Goal: Check status: Check status

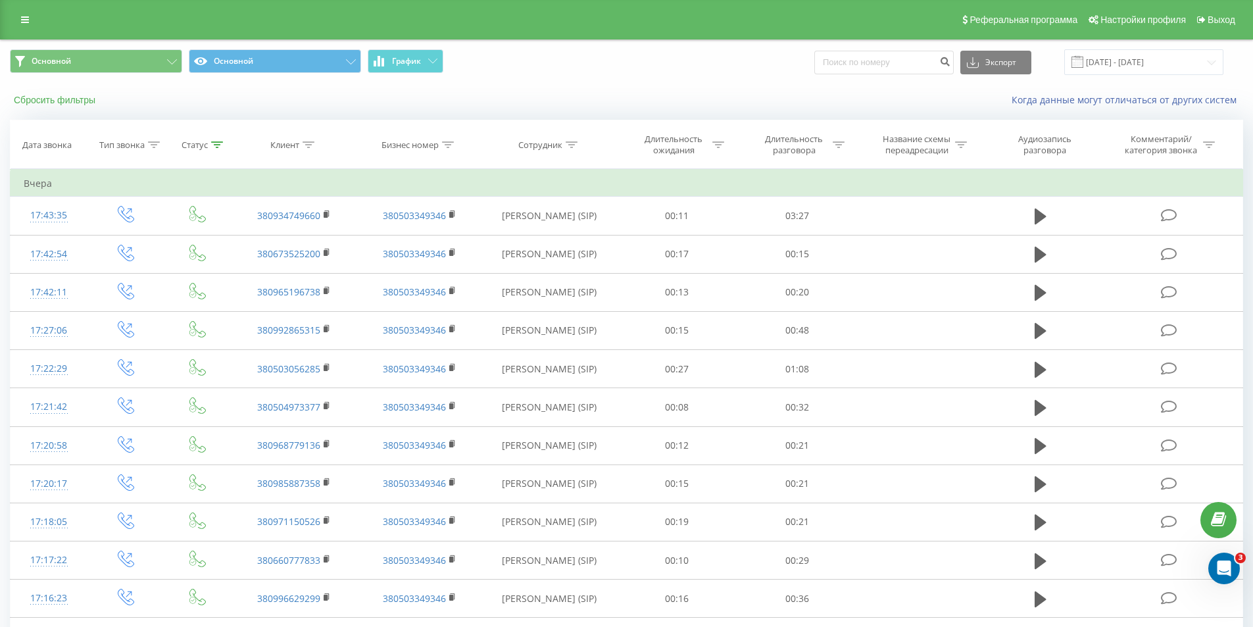
click at [78, 96] on button "Сбросить фильтры" at bounding box center [56, 100] width 92 height 12
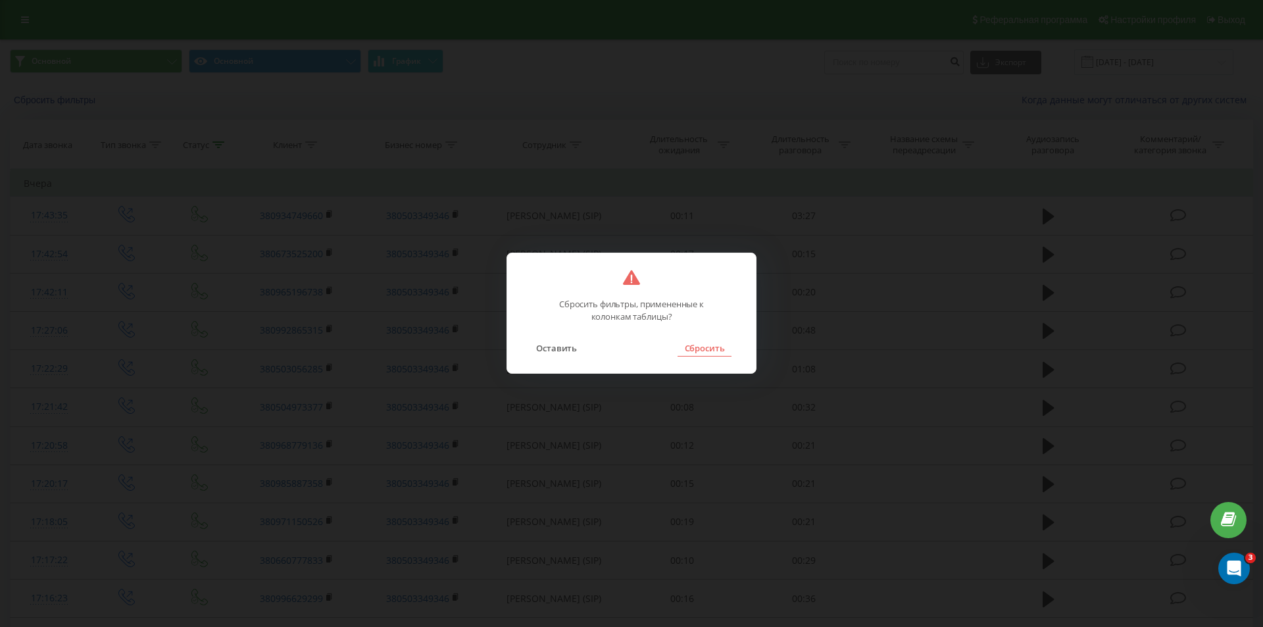
click at [701, 357] on button "Сбросить" at bounding box center [704, 347] width 53 height 17
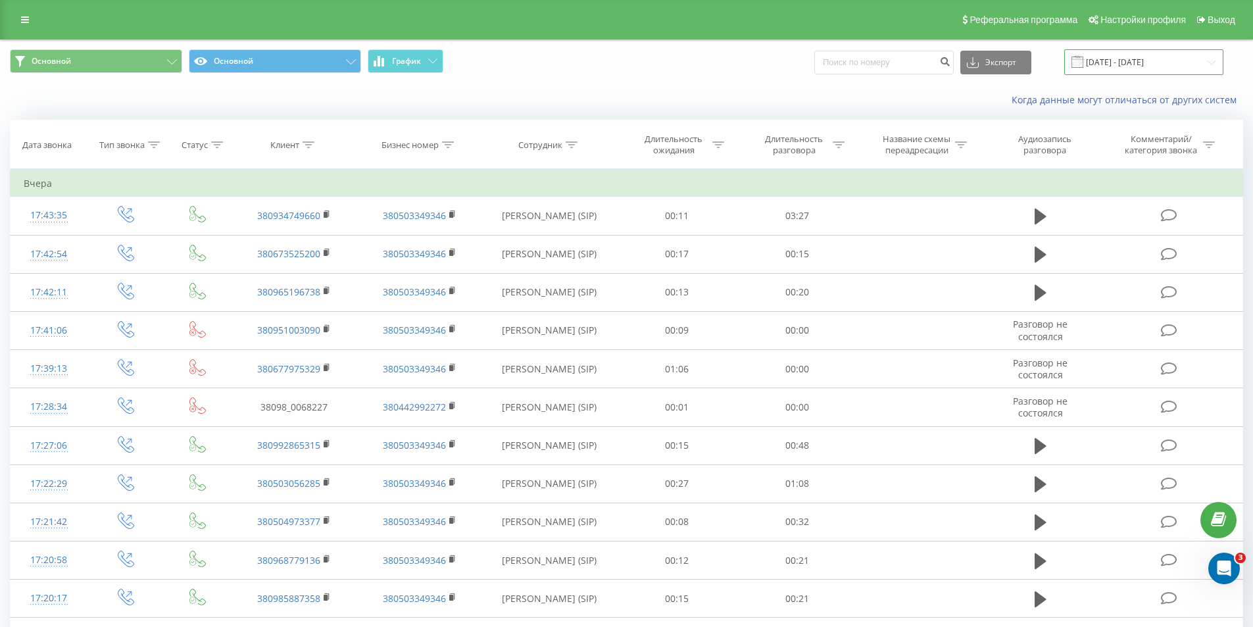
click at [1143, 63] on input "[DATE] - [DATE]" at bounding box center [1143, 62] width 159 height 26
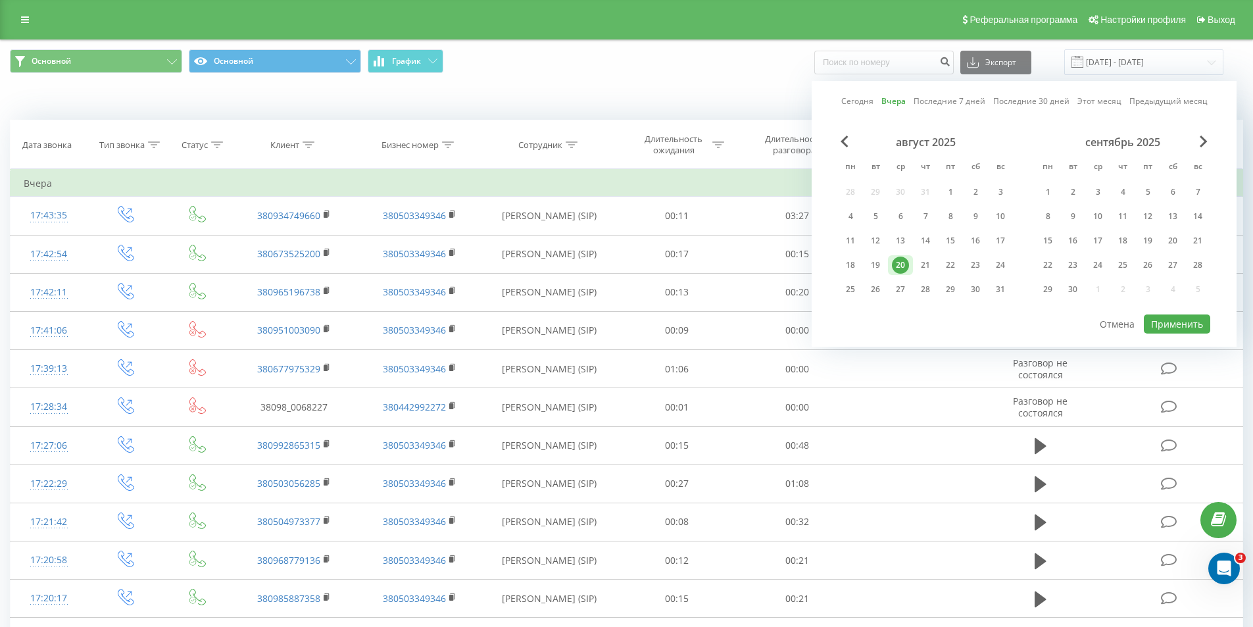
click at [859, 106] on link "Сегодня" at bounding box center [857, 101] width 32 height 12
click at [1163, 329] on button "Применить" at bounding box center [1177, 323] width 66 height 19
type input "[DATE] - [DATE]"
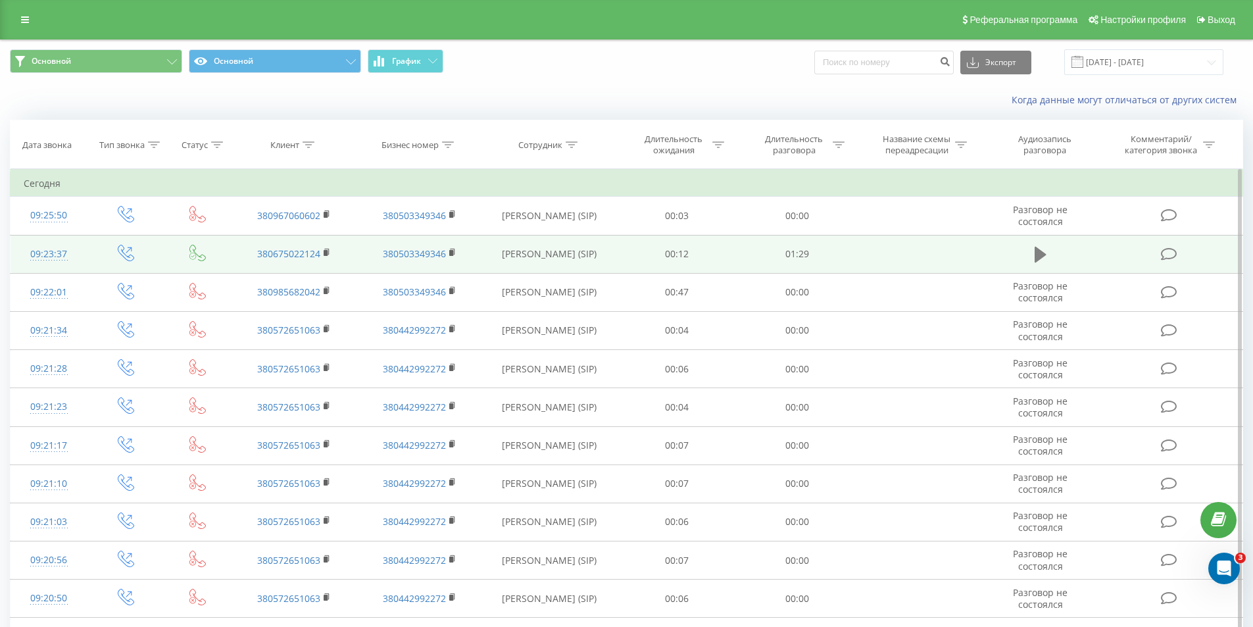
click at [1035, 250] on icon at bounding box center [1041, 254] width 12 height 18
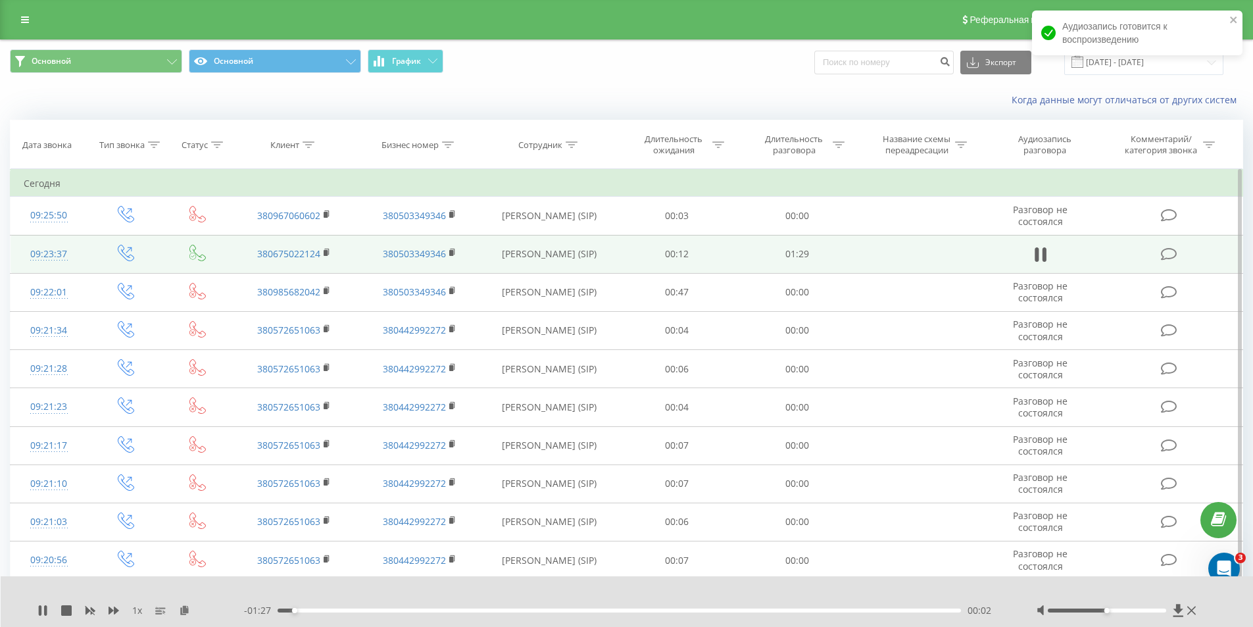
click at [932, 609] on div "00:02" at bounding box center [620, 611] width 684 height 4
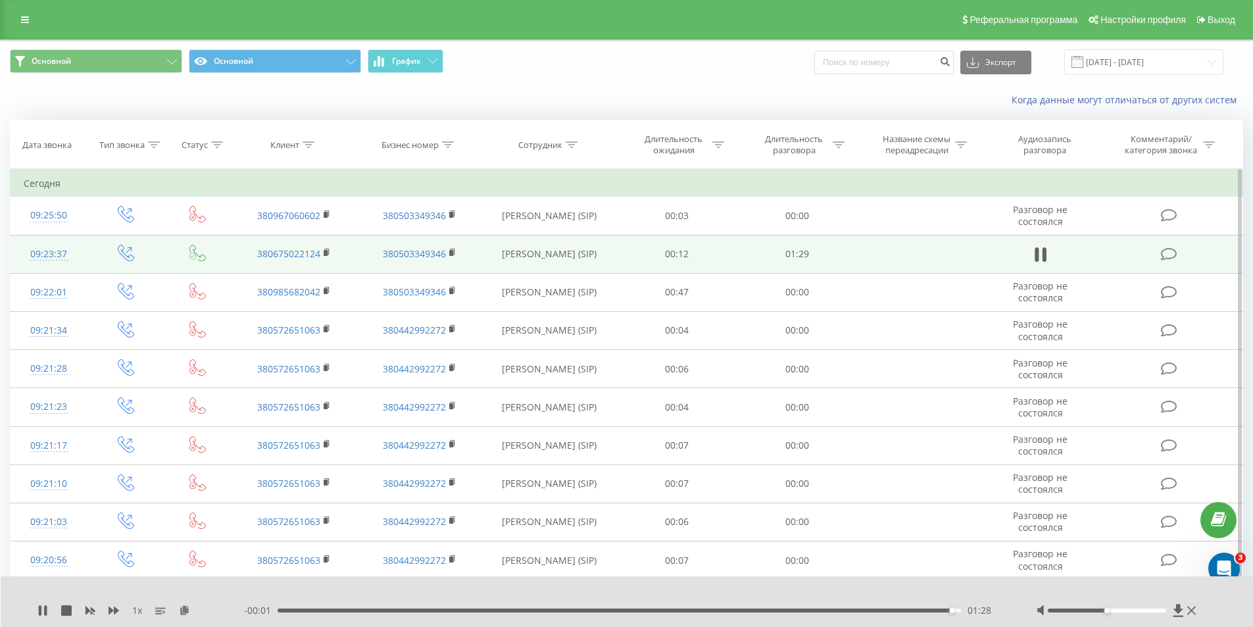
click at [720, 608] on div "- 00:01 01:28 01:28" at bounding box center [624, 610] width 760 height 13
click at [720, 609] on div "01:28" at bounding box center [620, 611] width 684 height 4
click at [645, 609] on div "01:00" at bounding box center [620, 611] width 684 height 4
click at [627, 612] on div "00:45" at bounding box center [620, 611] width 684 height 4
click at [590, 610] on div "00:48" at bounding box center [620, 611] width 684 height 4
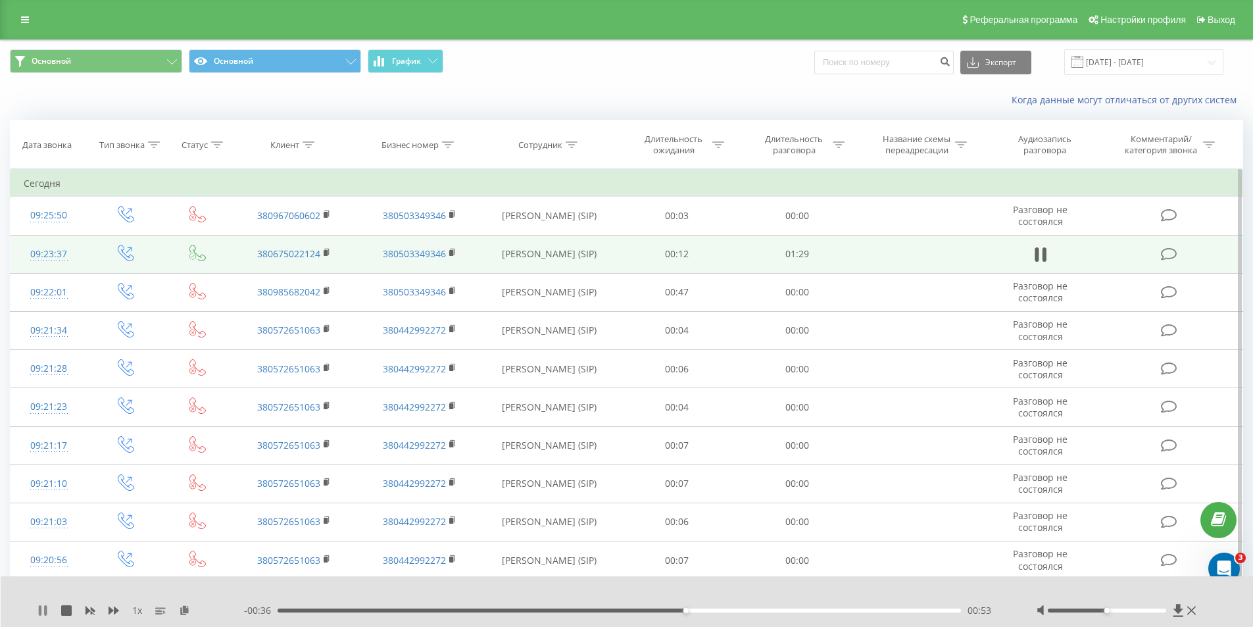
click at [47, 609] on icon at bounding box center [42, 610] width 11 height 11
click at [643, 611] on div "00:53" at bounding box center [620, 611] width 684 height 4
click at [40, 609] on icon at bounding box center [43, 610] width 8 height 11
click at [633, 608] on div "- 00:39 00:49 00:49" at bounding box center [624, 610] width 760 height 13
click at [626, 612] on div "00:50" at bounding box center [620, 611] width 684 height 4
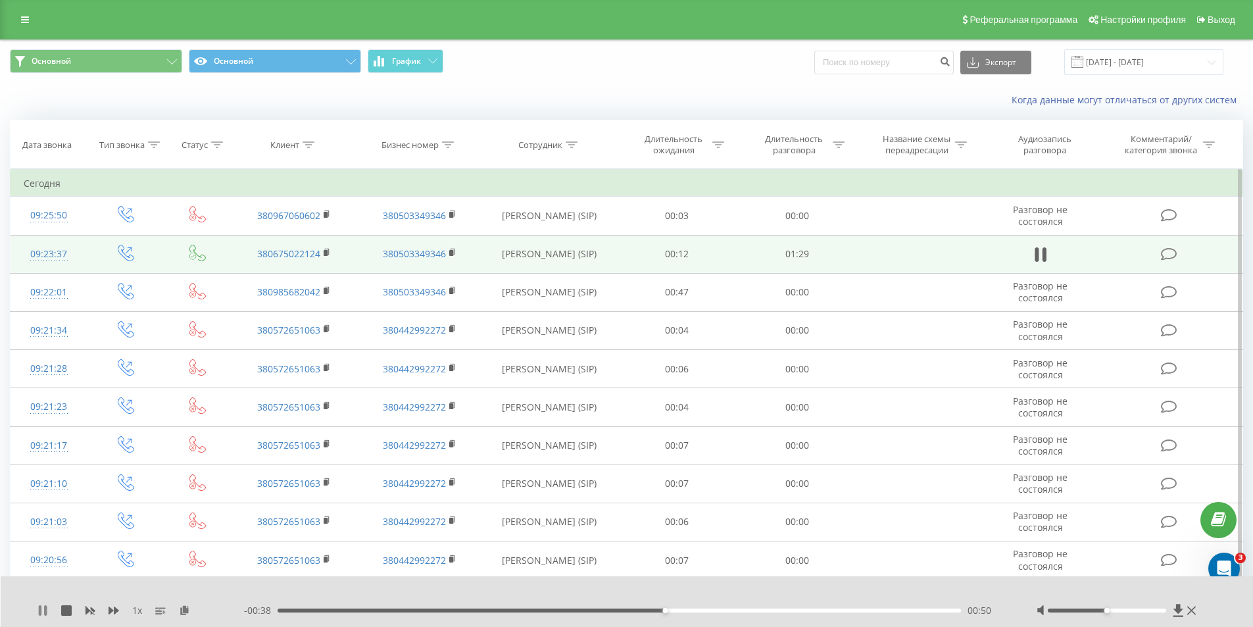
click at [41, 610] on icon at bounding box center [40, 610] width 3 height 11
click at [618, 610] on div "00:50" at bounding box center [620, 611] width 684 height 4
click at [41, 615] on icon at bounding box center [42, 610] width 11 height 11
click at [580, 610] on div "00:39" at bounding box center [620, 611] width 684 height 4
click at [39, 609] on icon at bounding box center [40, 610] width 3 height 11
